Goal: Transaction & Acquisition: Obtain resource

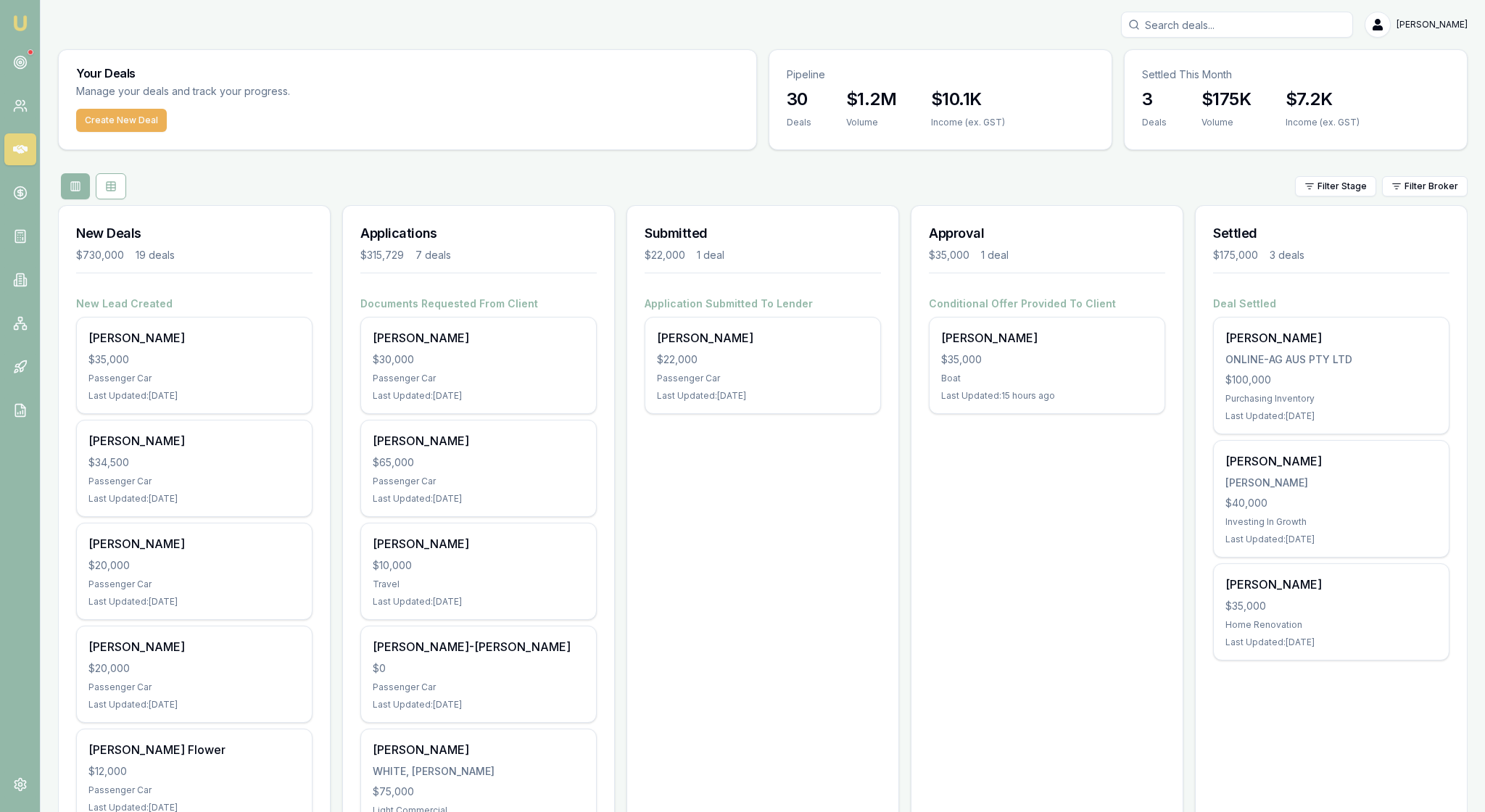
click at [25, 21] on img at bounding box center [20, 23] width 17 height 17
click at [23, 66] on circle at bounding box center [20, 62] width 7 height 7
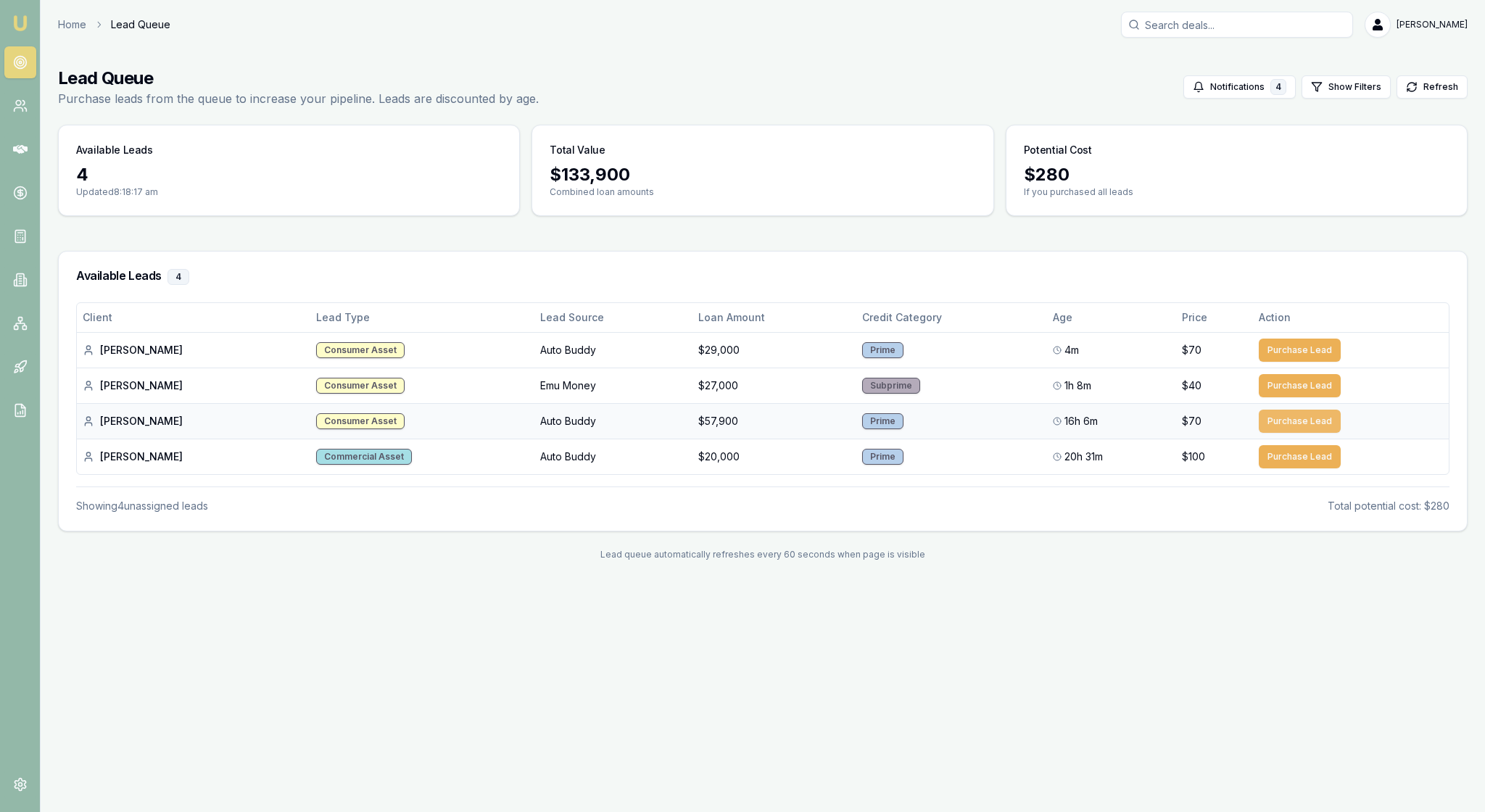
click at [1298, 433] on button "Purchase Lead" at bounding box center [1299, 421] width 82 height 23
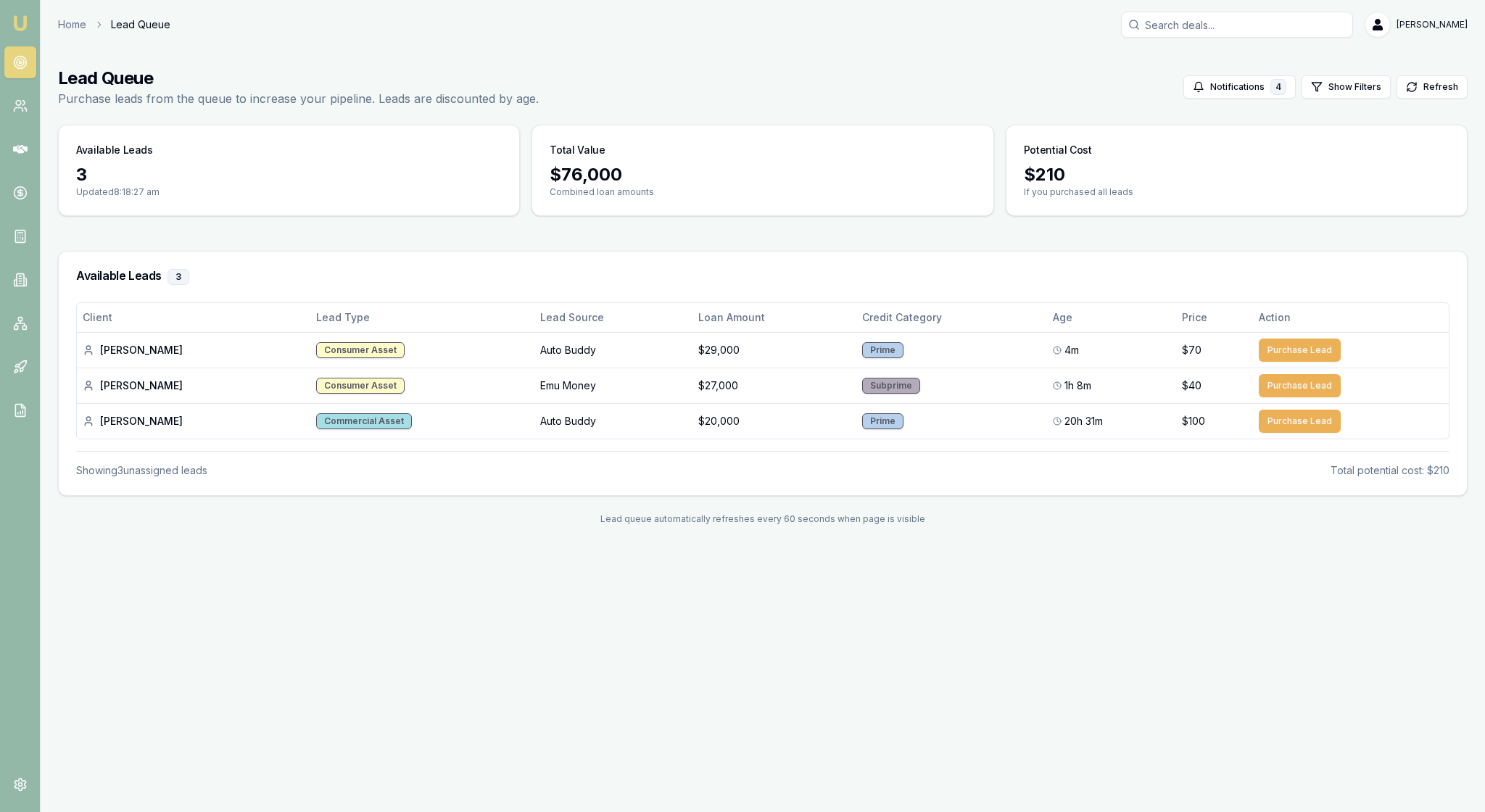
click at [28, 26] on img at bounding box center [20, 23] width 17 height 17
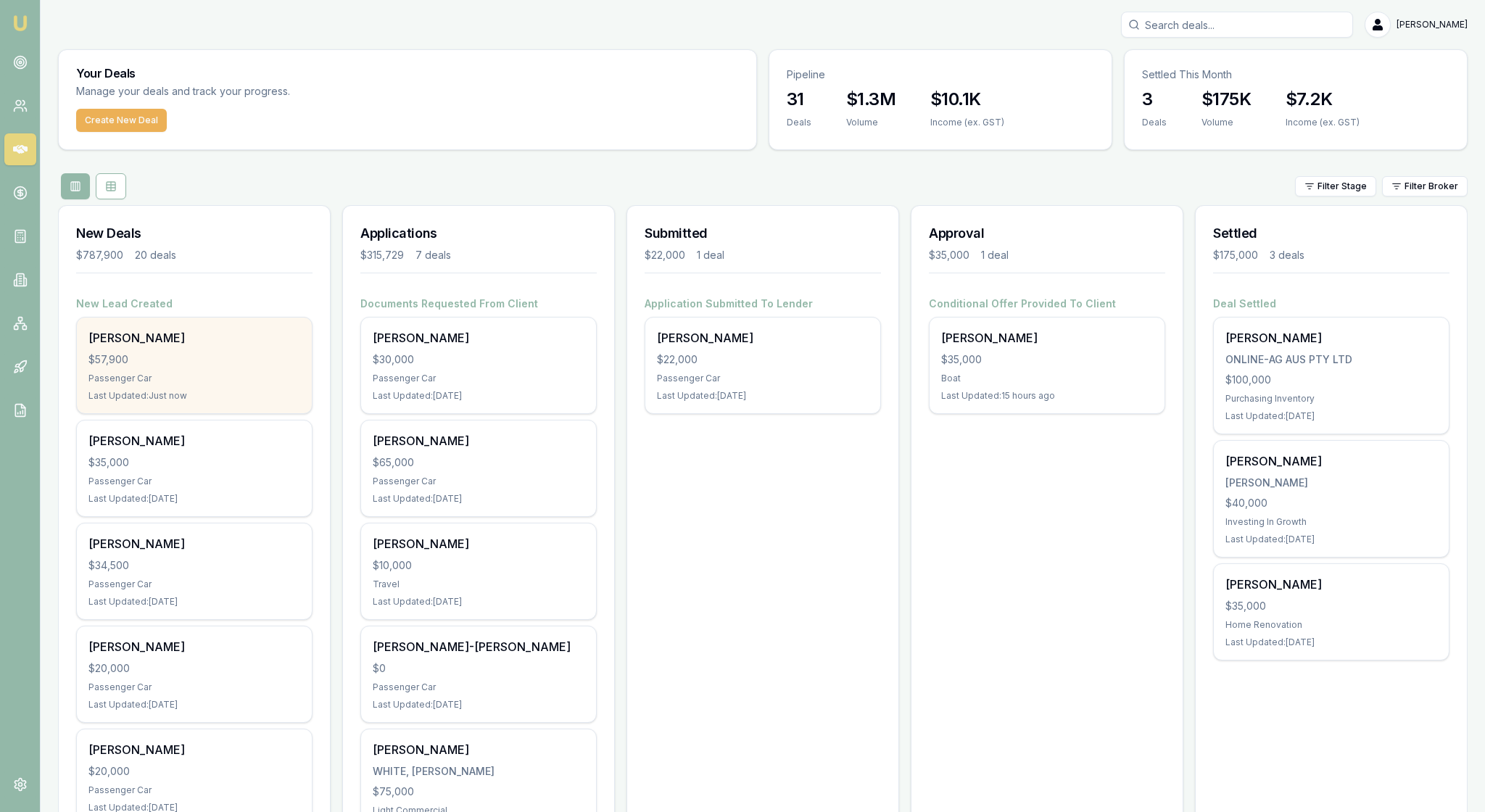
click at [250, 367] on div "$57,900" at bounding box center [195, 360] width 212 height 15
